Goal: Ask a question

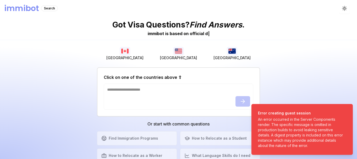
click at [292, 81] on div "Got Visa Questions? Find Answers . immibot is b a s e d o n o f f i c i a l d |…" at bounding box center [178, 88] width 357 height 142
click at [292, 81] on div "Got Visa Questions? Find Answers . immibot is v e | [GEOGRAPHIC_DATA] [GEOGRAPH…" at bounding box center [178, 88] width 357 height 142
click at [292, 81] on div "Got Visa Questions? Find Answers . immibot is | [GEOGRAPHIC_DATA] [GEOGRAPHIC_D…" at bounding box center [178, 88] width 357 height 142
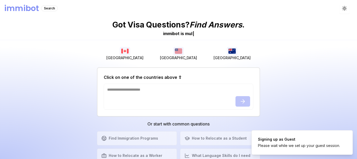
click at [292, 81] on div "Got Visa Questions? Find Answers . immibot is m u l | [GEOGRAPHIC_DATA] [GEOGRA…" at bounding box center [178, 88] width 357 height 142
click at [292, 81] on div "Got Visa Questions? Find Answers . immibot is m u l t i l i n g | [GEOGRAPHIC_D…" at bounding box center [178, 88] width 357 height 142
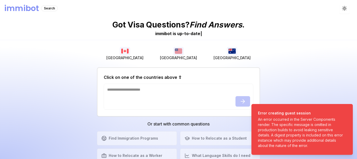
click at [66, 86] on div "Got Visa Questions? Find Answers . immibot is u p - t o - d a t e | [GEOGRAPHIC…" at bounding box center [178, 88] width 357 height 142
